Goal: Task Accomplishment & Management: Manage account settings

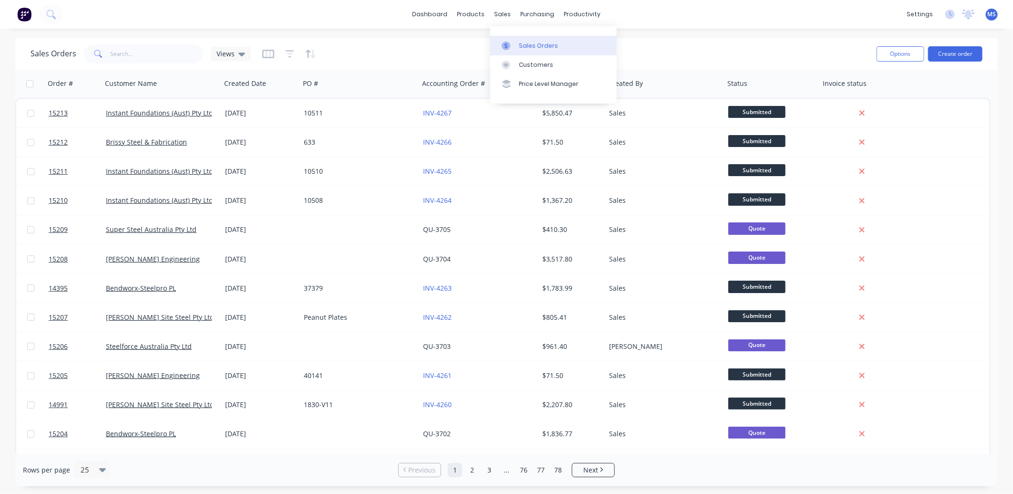
click at [533, 50] on div "Sales Orders" at bounding box center [538, 45] width 39 height 9
click at [129, 53] on input "text" at bounding box center [157, 53] width 93 height 19
type input "15207"
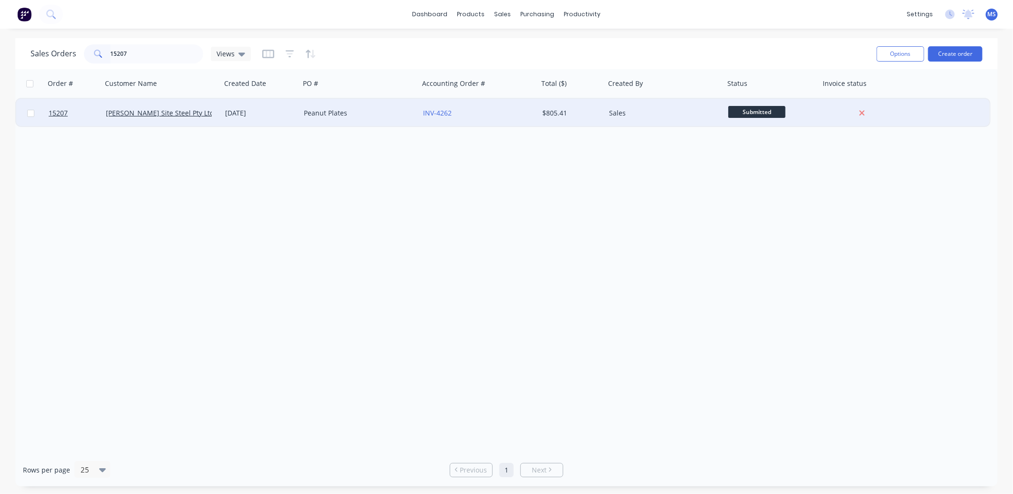
click at [222, 109] on div "[DATE]" at bounding box center [260, 113] width 79 height 29
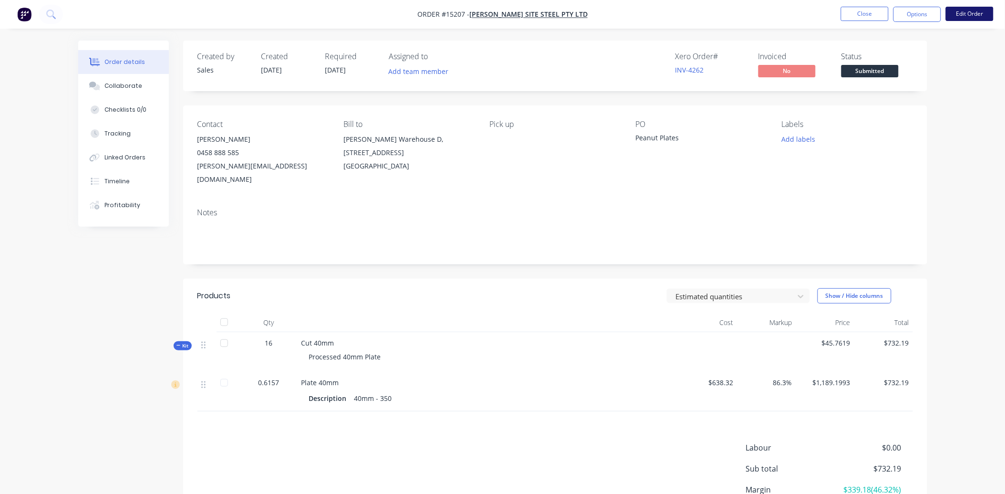
click at [979, 17] on button "Edit Order" at bounding box center [970, 14] width 48 height 14
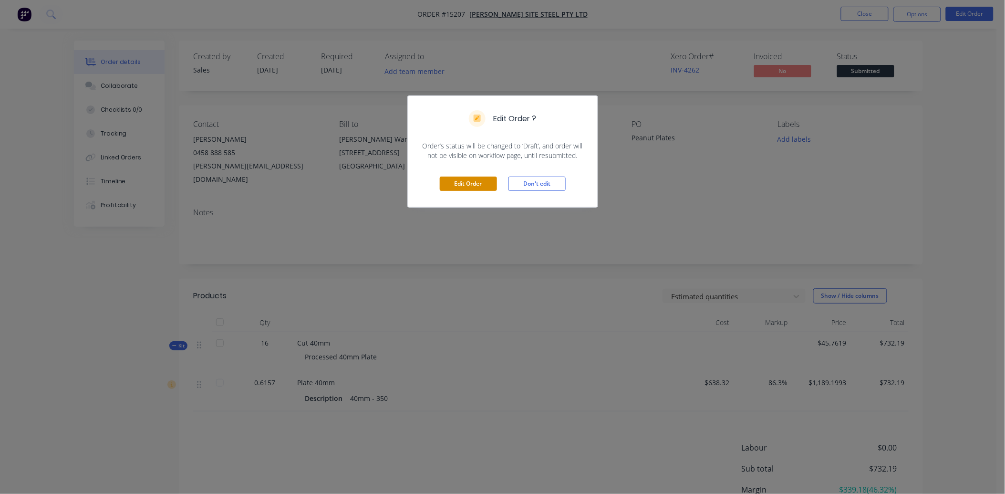
click at [483, 179] on button "Edit Order" at bounding box center [468, 183] width 57 height 14
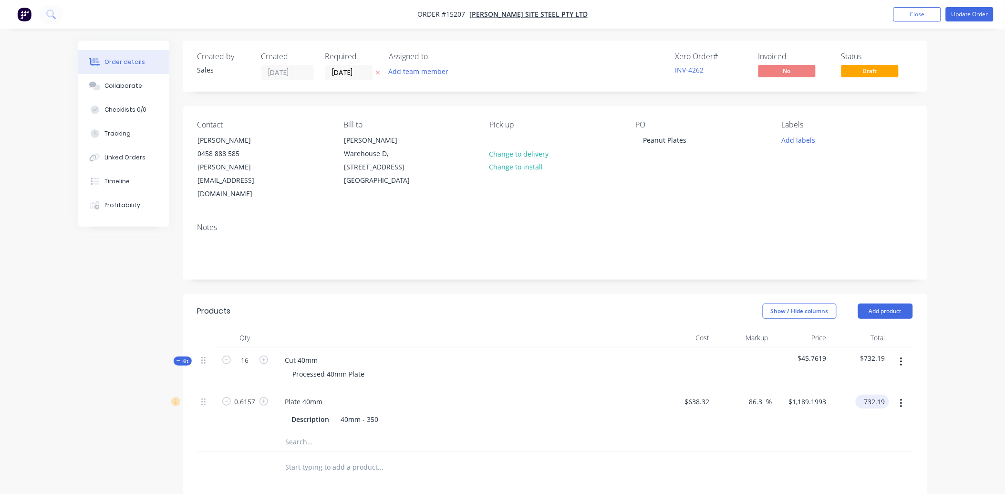
click at [885, 394] on input "732.19" at bounding box center [874, 401] width 30 height 14
type input "938.29"
type input "138.74"
type input "$1,523.9402"
type input "$938.29"
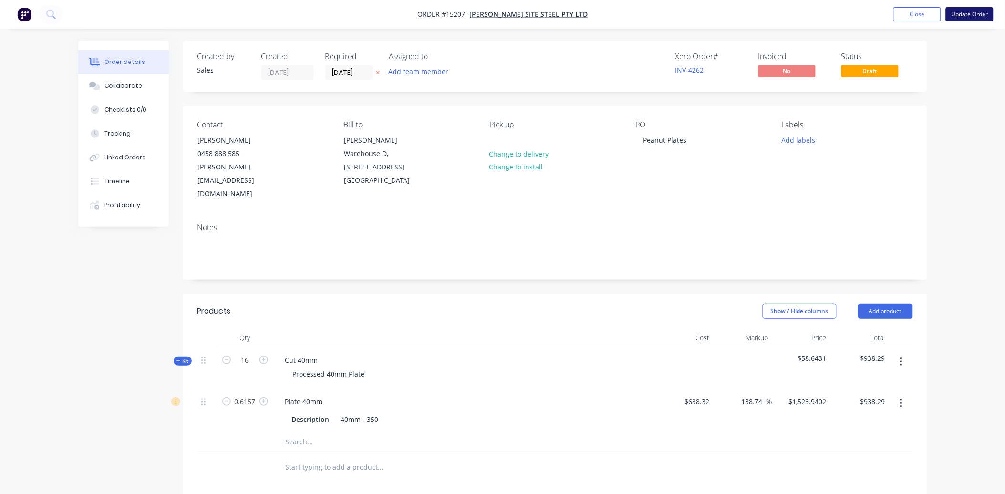
click at [956, 20] on button "Update Order" at bounding box center [970, 14] width 48 height 14
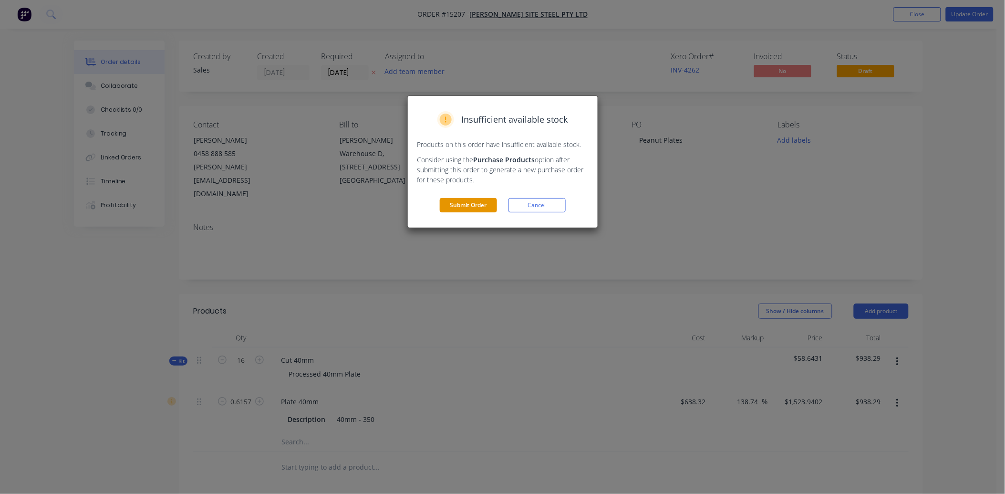
click at [481, 201] on button "Submit Order" at bounding box center [468, 205] width 57 height 14
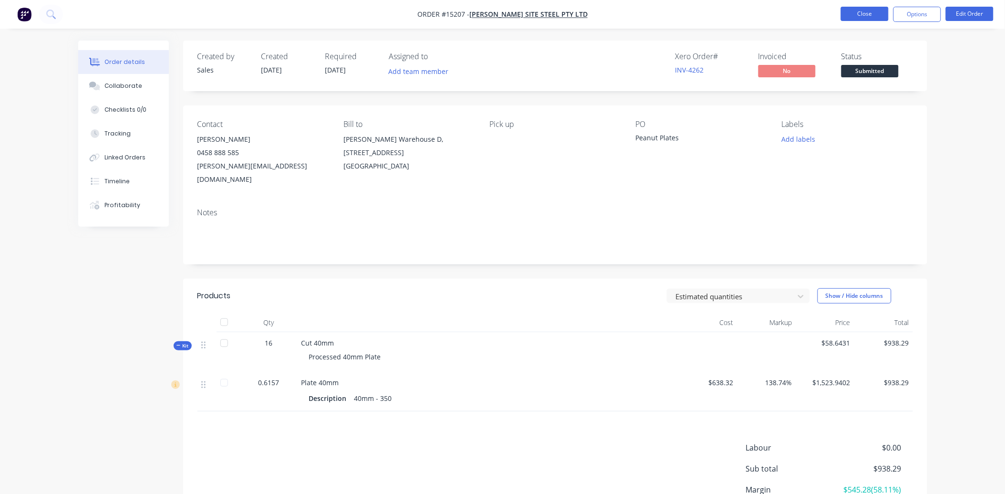
click at [874, 18] on button "Close" at bounding box center [865, 14] width 48 height 14
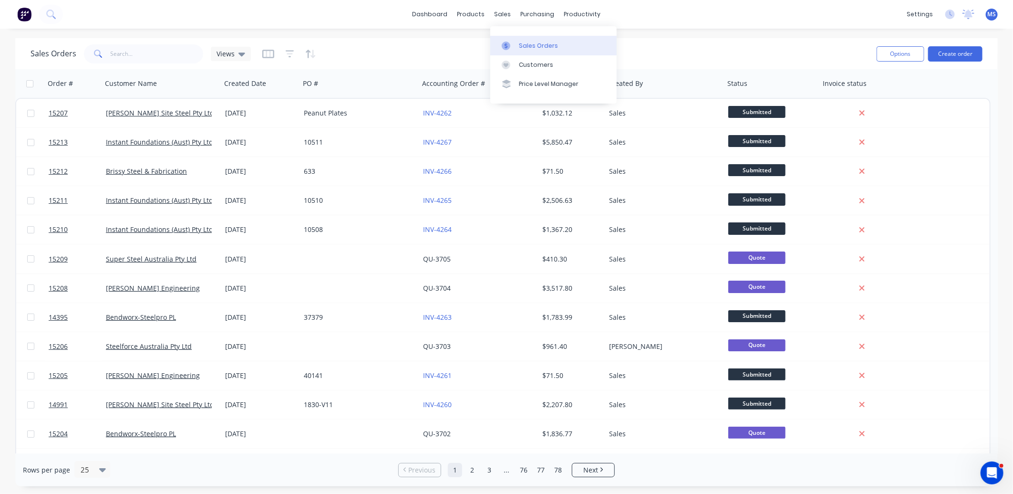
click at [532, 45] on div "Sales Orders" at bounding box center [538, 45] width 39 height 9
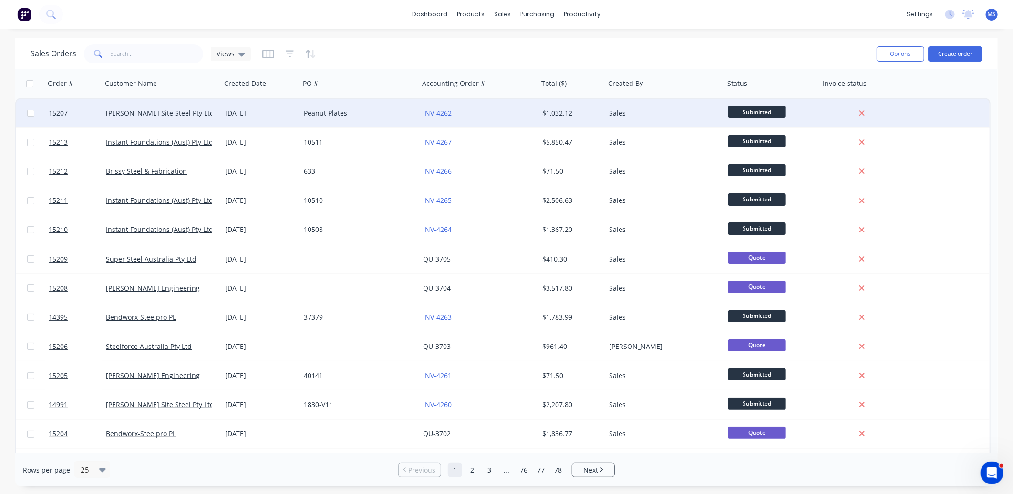
click at [215, 111] on div "[PERSON_NAME] Site Steel Pty Ltd" at bounding box center [162, 113] width 112 height 10
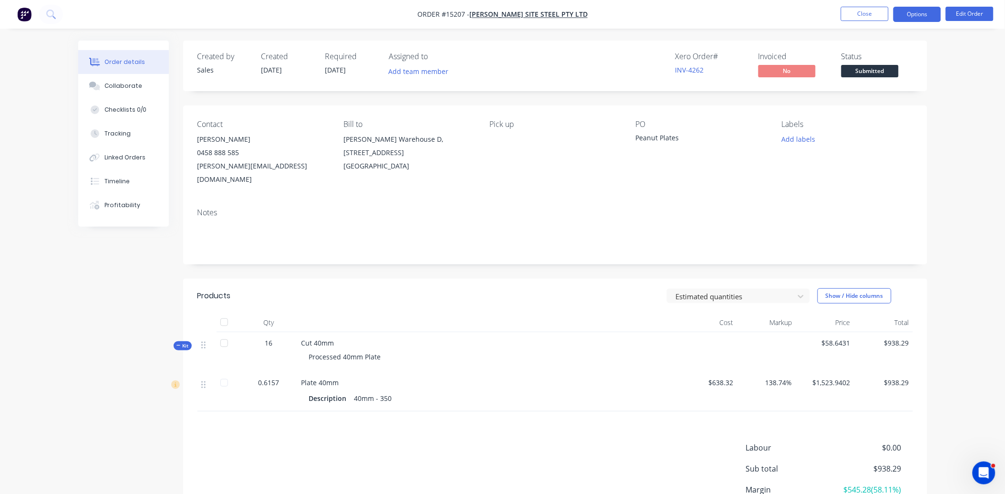
click at [921, 10] on button "Options" at bounding box center [917, 14] width 48 height 15
click at [809, 36] on div "Order details Collaborate Checklists 0/0 Tracking Linked Orders Timeline Profit…" at bounding box center [502, 290] width 1005 height 581
click at [868, 12] on button "Close" at bounding box center [865, 14] width 48 height 14
